Goal: Transaction & Acquisition: Purchase product/service

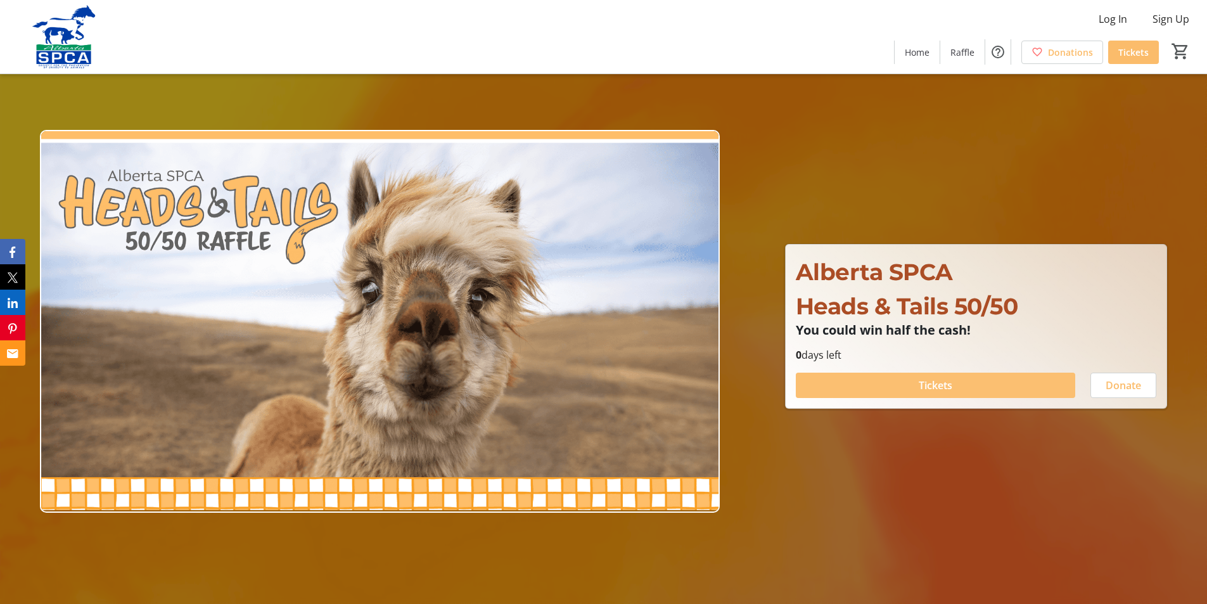
click at [937, 385] on span "Tickets" at bounding box center [935, 384] width 34 height 15
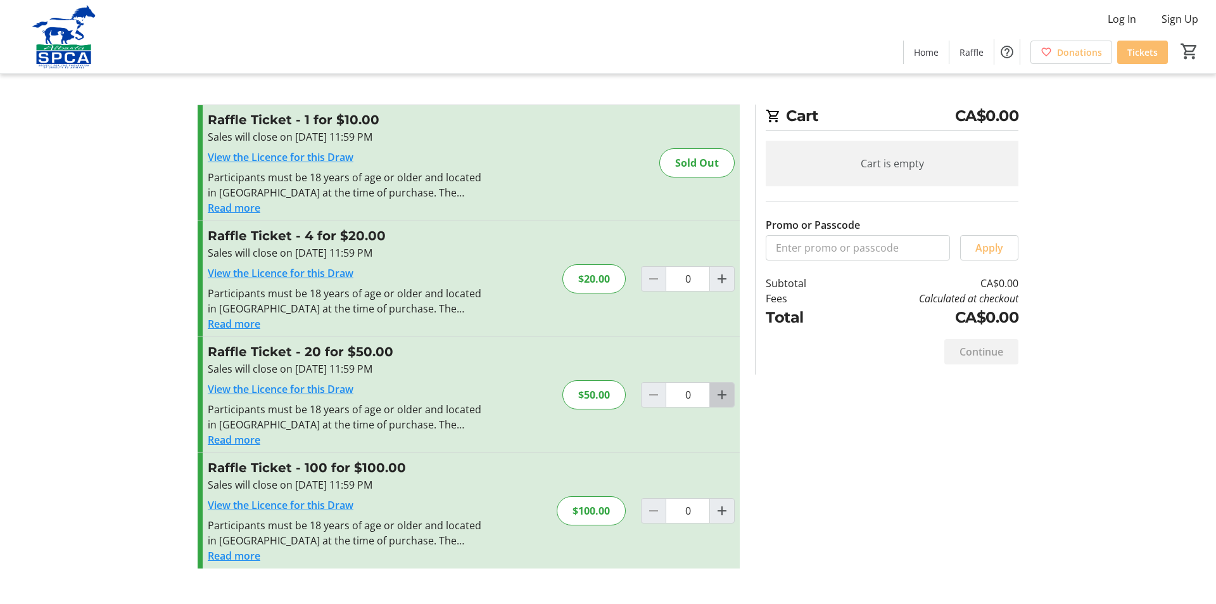
click at [724, 396] on mat-icon "Increment by one" at bounding box center [721, 394] width 15 height 15
type input "1"
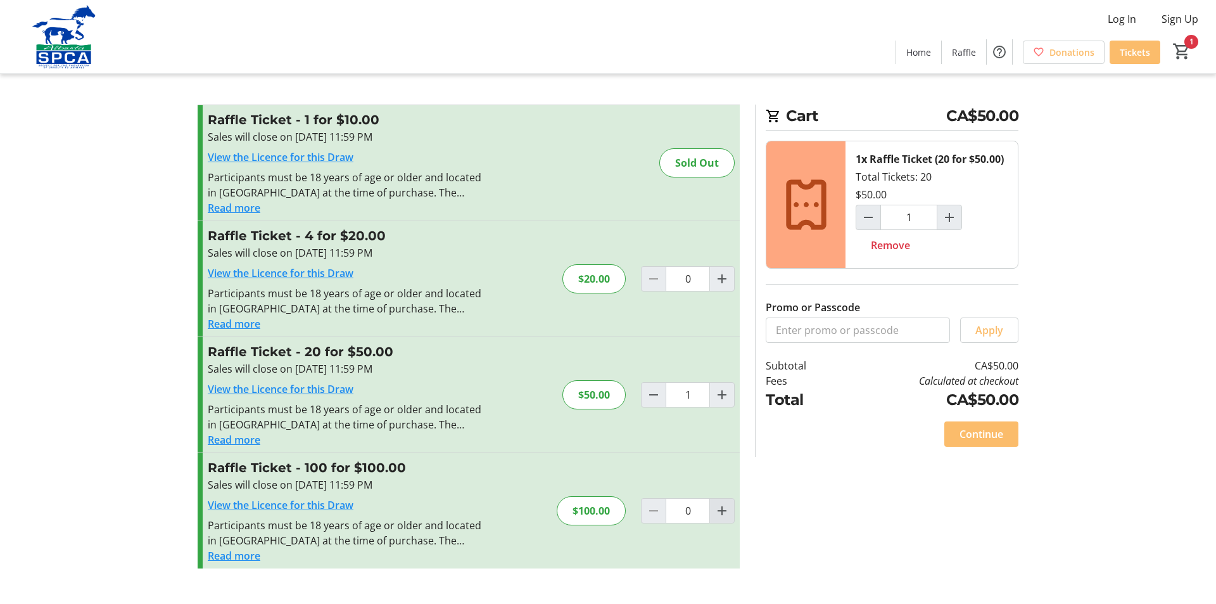
click at [720, 507] on mat-icon "Increment by one" at bounding box center [721, 510] width 15 height 15
type input "1"
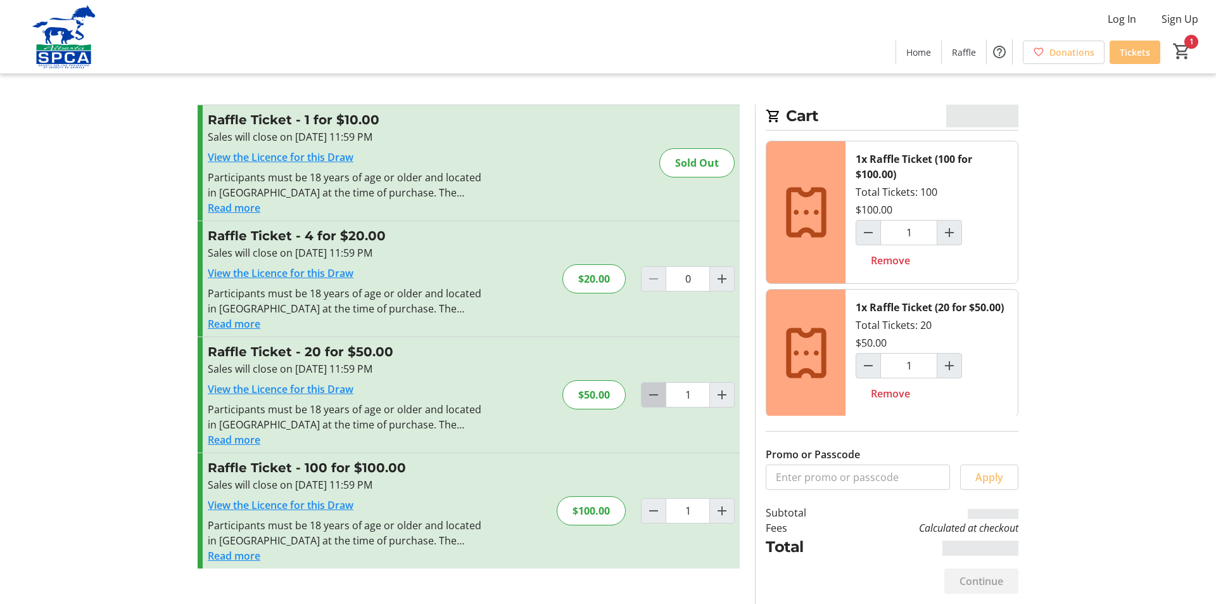
drag, startPoint x: 645, startPoint y: 393, endPoint x: 653, endPoint y: 391, distance: 7.8
click at [653, 391] on button "Decrement by one" at bounding box center [654, 395] width 24 height 24
type input "0"
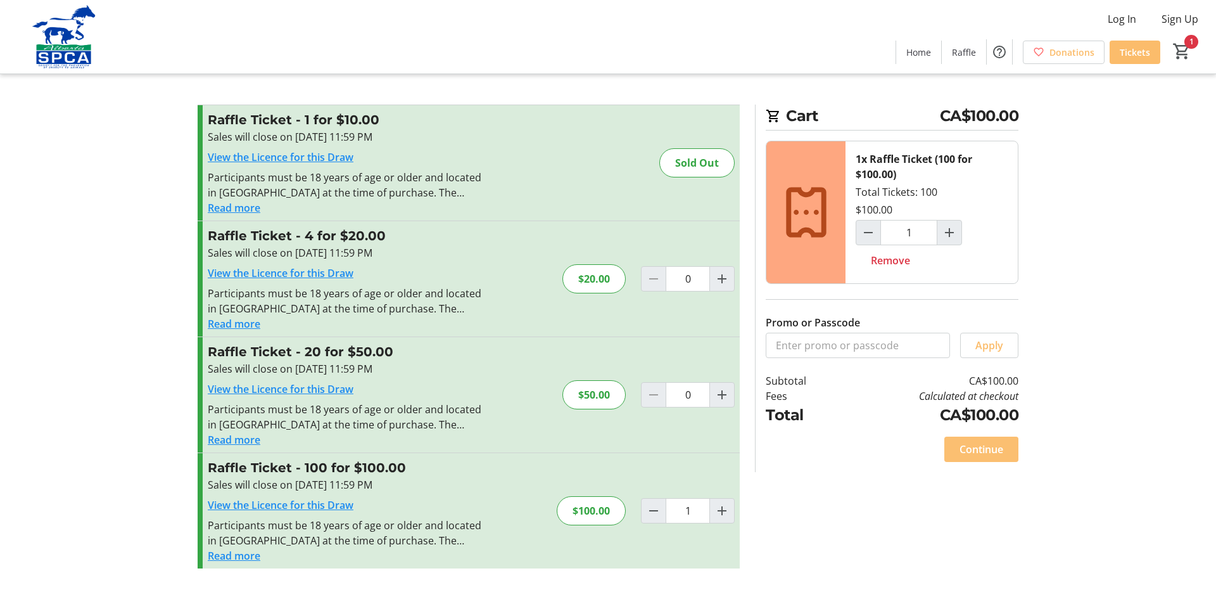
click at [988, 450] on span "Continue" at bounding box center [982, 448] width 44 height 15
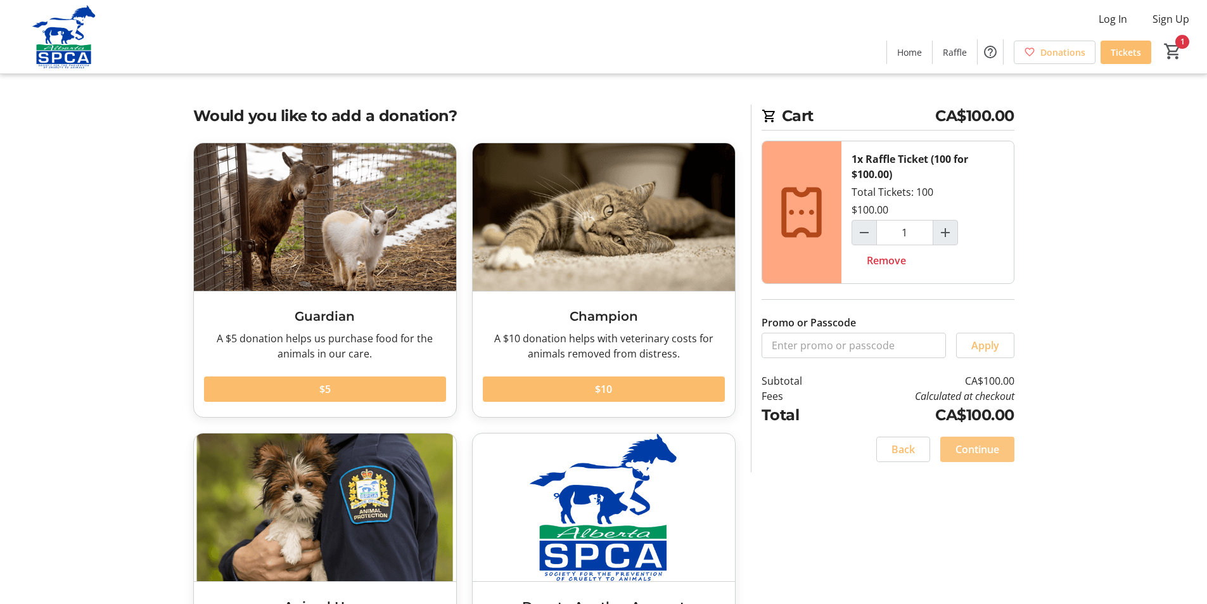
click at [988, 450] on span "Continue" at bounding box center [977, 448] width 44 height 15
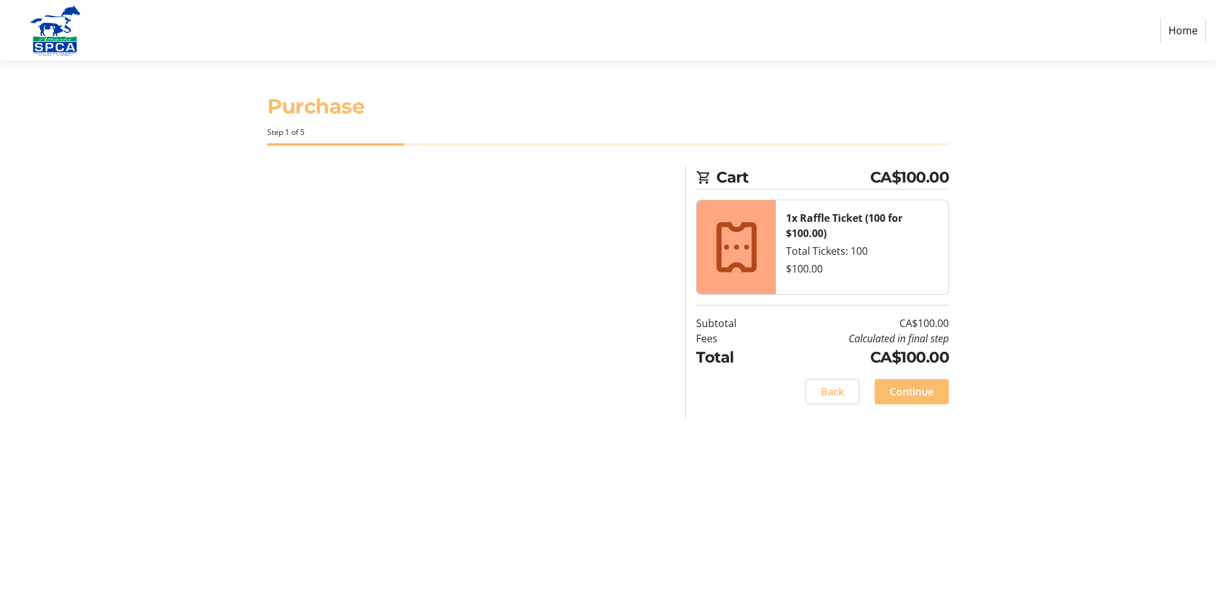
select select "CA"
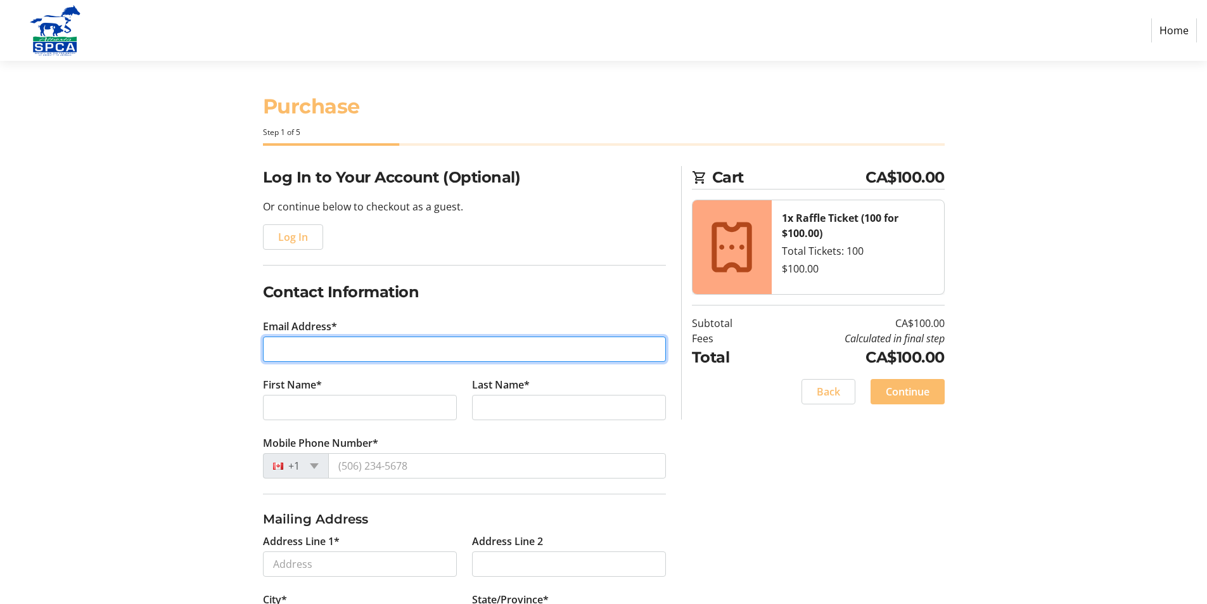
click at [346, 339] on input "Email Address*" at bounding box center [464, 348] width 403 height 25
type input "A"
type input "[EMAIL_ADDRESS][DOMAIN_NAME]"
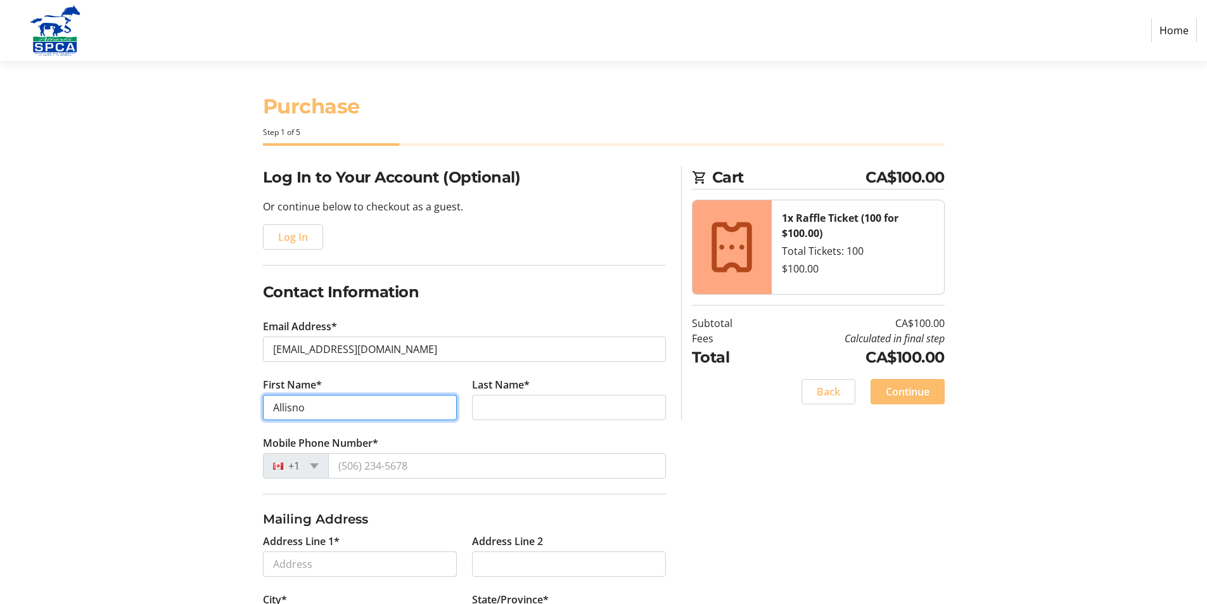
click at [312, 409] on input "Allisno" at bounding box center [360, 407] width 194 height 25
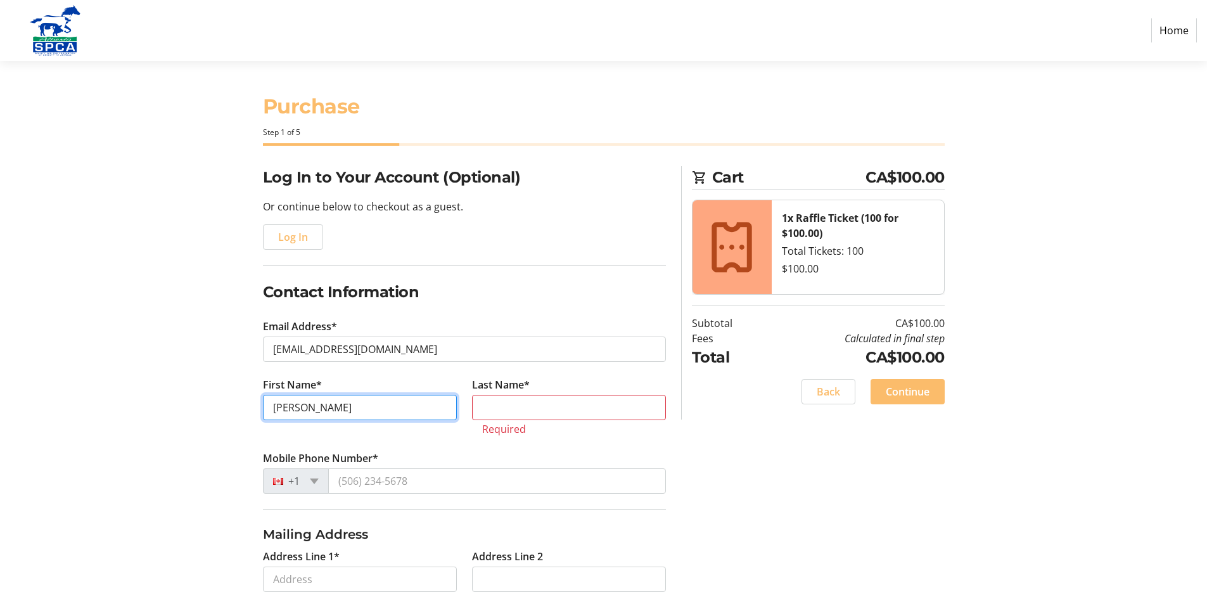
type input "[PERSON_NAME]"
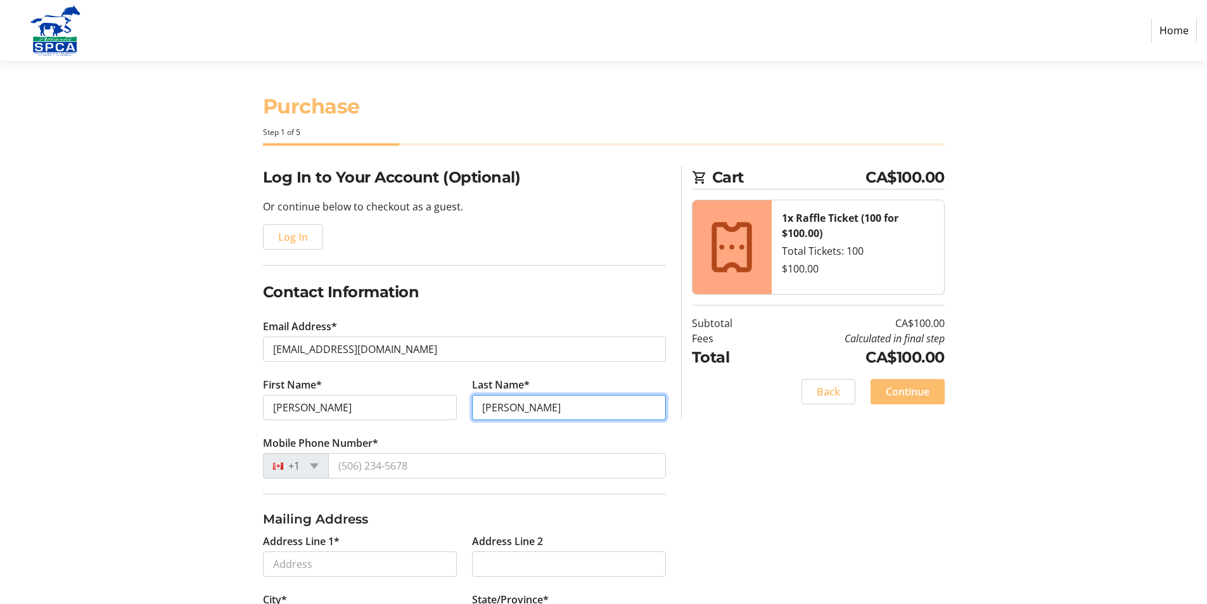
type input "[PERSON_NAME]"
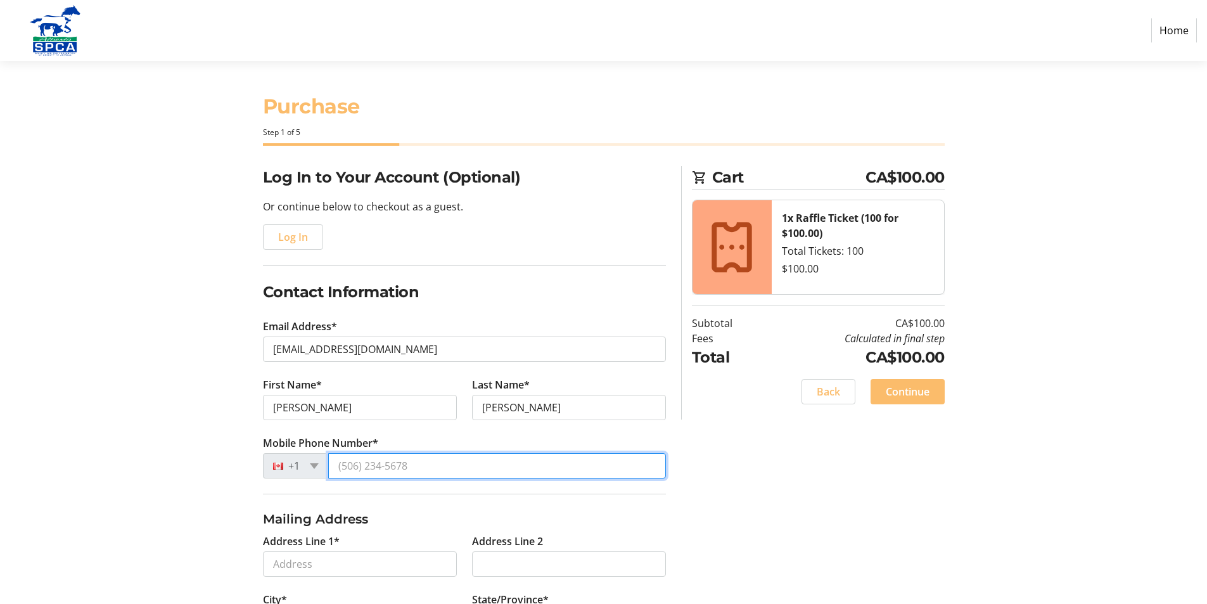
click at [374, 467] on input "Mobile Phone Number*" at bounding box center [497, 465] width 338 height 25
type input "[PHONE_NUMBER]"
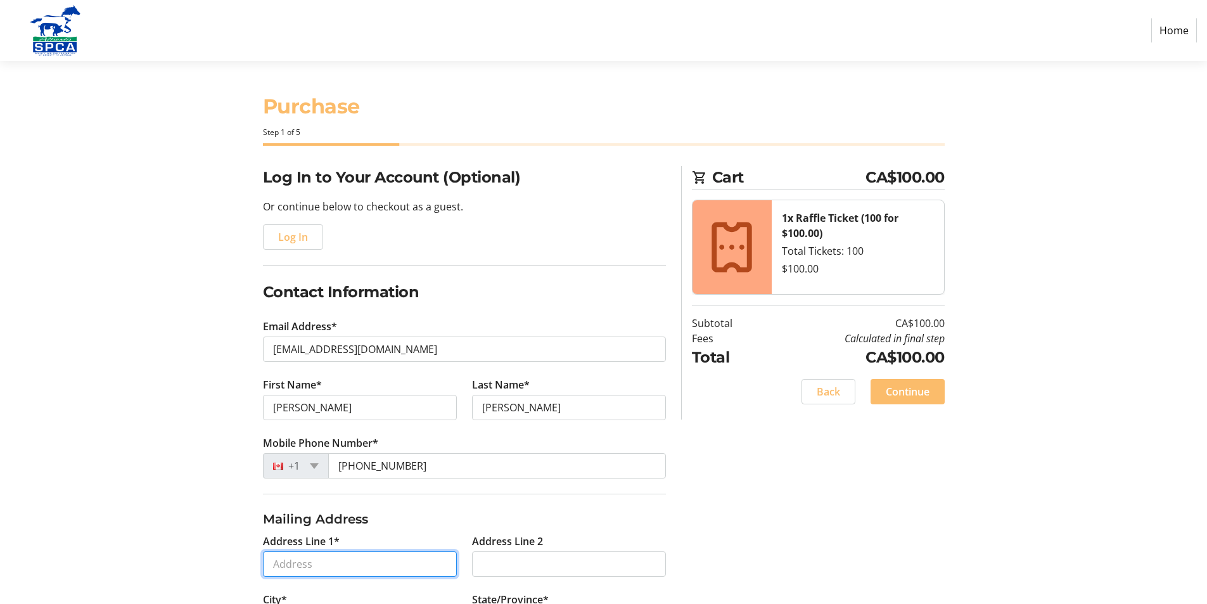
click at [424, 571] on input "Address Line 1*" at bounding box center [360, 563] width 194 height 25
type input "1560"
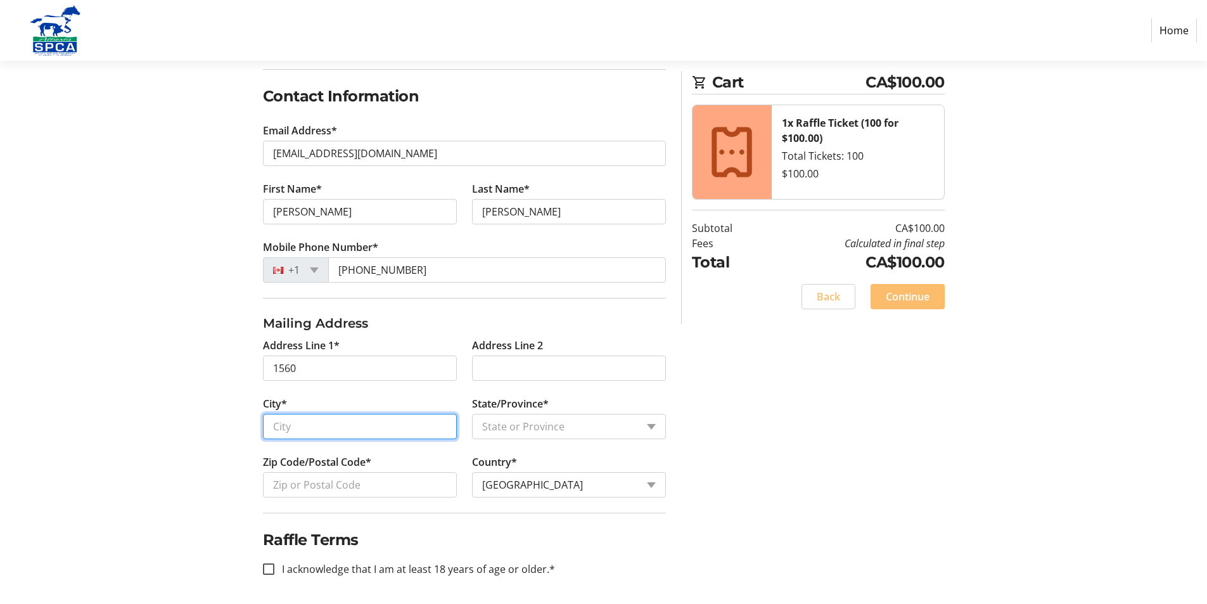
scroll to position [199, 0]
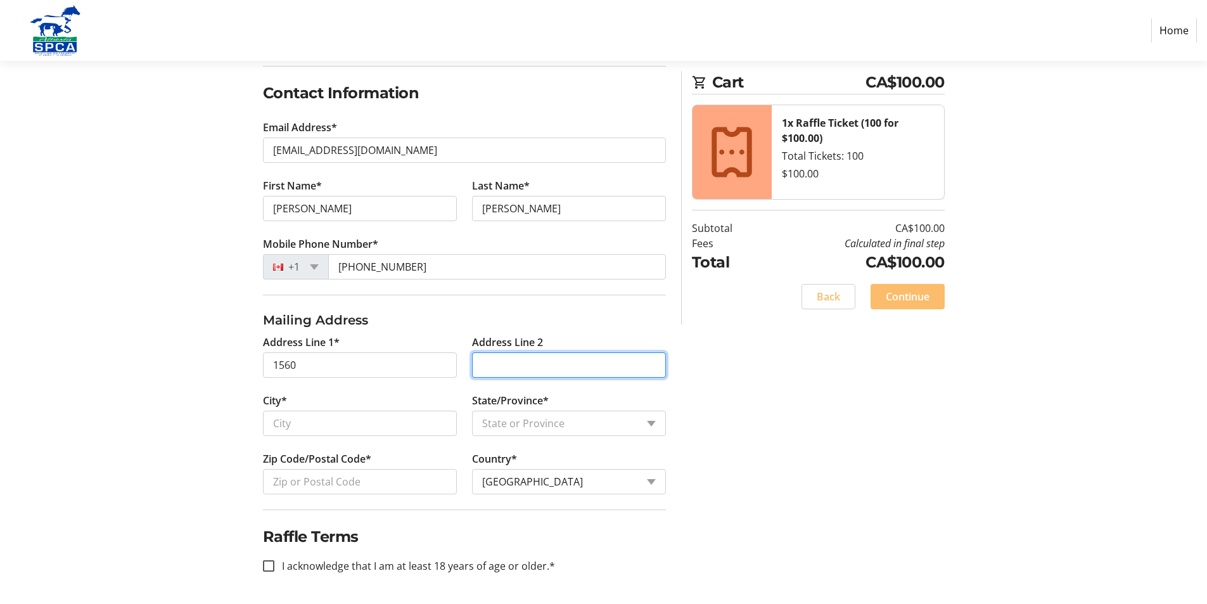
click at [547, 374] on input "Address Line 2" at bounding box center [569, 364] width 194 height 25
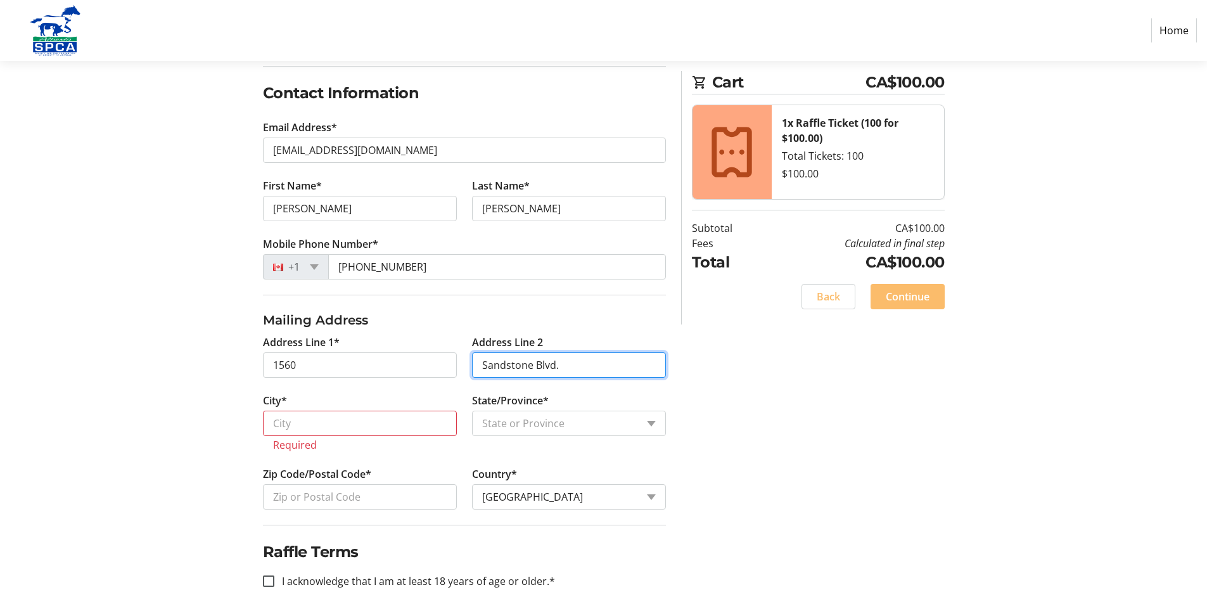
type input "Sandstone Blvd."
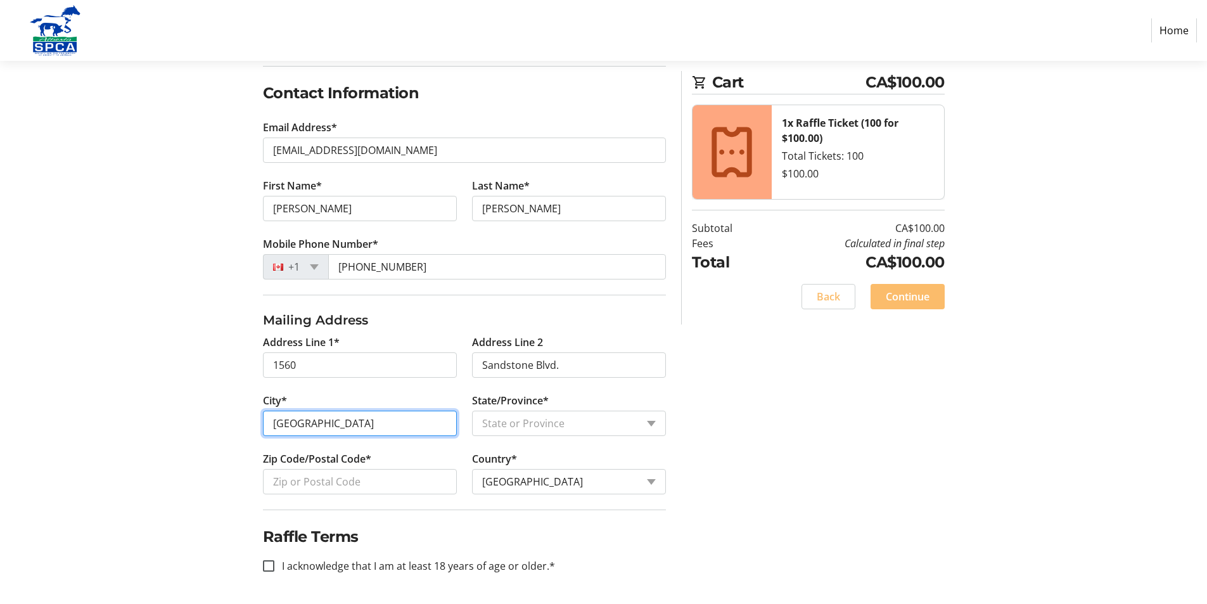
type input "[GEOGRAPHIC_DATA]"
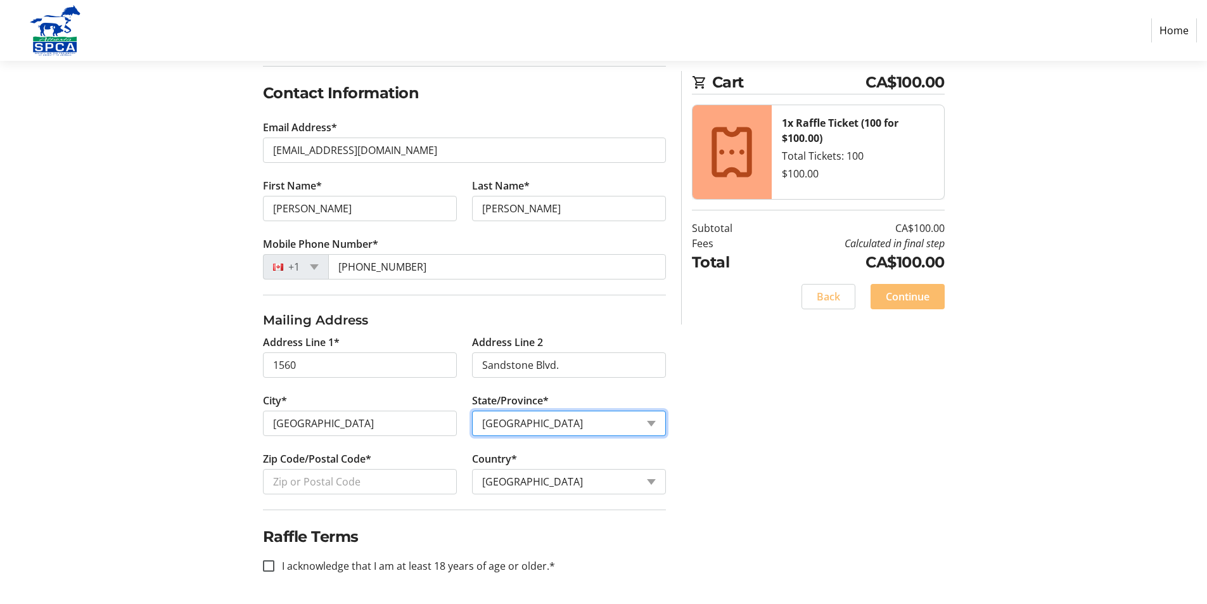
click at [647, 422] on select "State or Province State or Province [GEOGRAPHIC_DATA] [GEOGRAPHIC_DATA] [GEOGRA…" at bounding box center [569, 422] width 194 height 25
select select "AB"
click at [472, 410] on select "State or Province State or Province [GEOGRAPHIC_DATA] [GEOGRAPHIC_DATA] [GEOGRA…" at bounding box center [569, 422] width 194 height 25
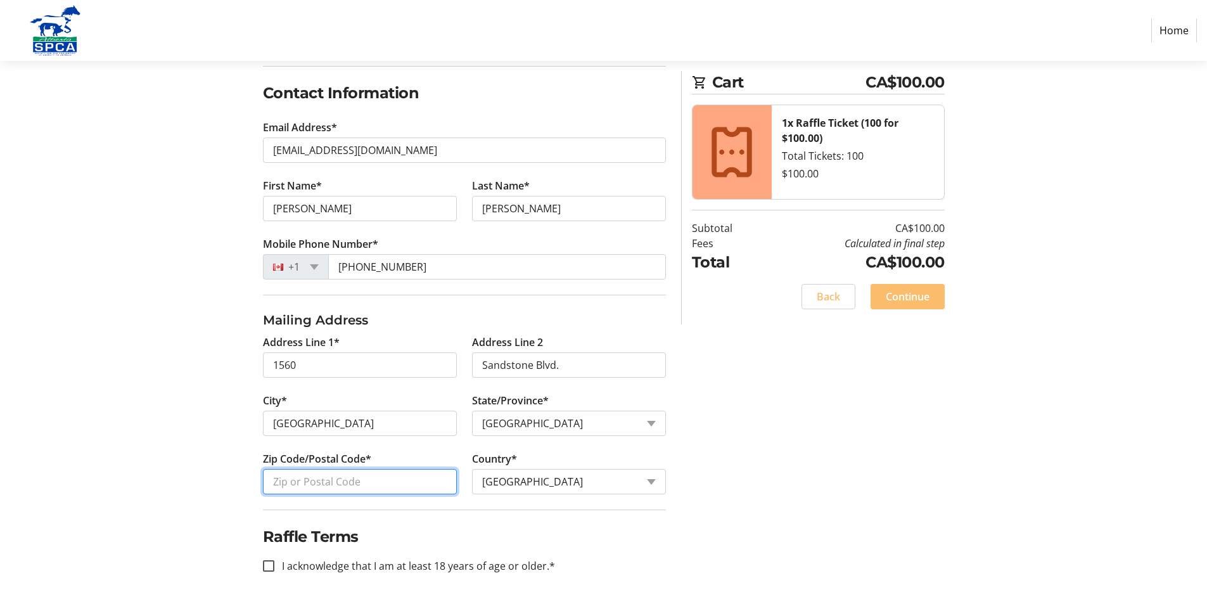
click at [349, 483] on input "Zip Code/Postal Code*" at bounding box center [360, 481] width 194 height 25
type input "T8H0Z4"
click at [265, 562] on input "I acknowledge that I am at least 18 years of age or older.*" at bounding box center [268, 565] width 11 height 11
checkbox input "true"
click at [917, 299] on span "Continue" at bounding box center [907, 296] width 44 height 15
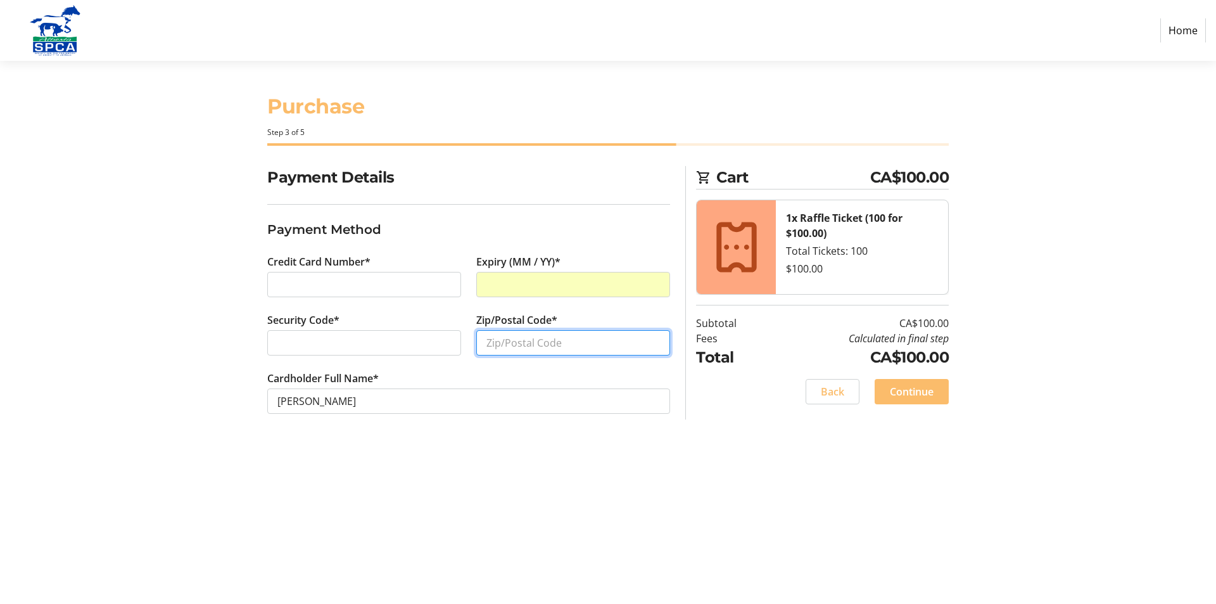
click at [571, 336] on input "Zip/Postal Code*" at bounding box center [573, 342] width 194 height 25
type input "T8H0Z4"
click at [899, 391] on span "Continue" at bounding box center [912, 391] width 44 height 15
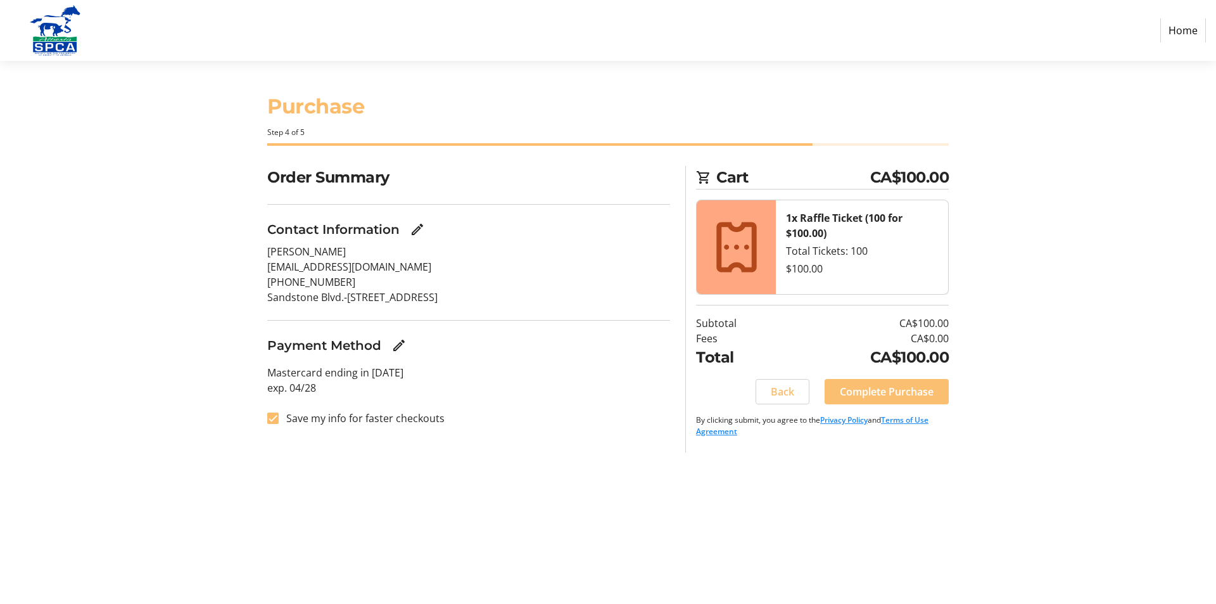
click at [900, 389] on span "Complete Purchase" at bounding box center [887, 391] width 94 height 15
